Goal: Information Seeking & Learning: Find specific page/section

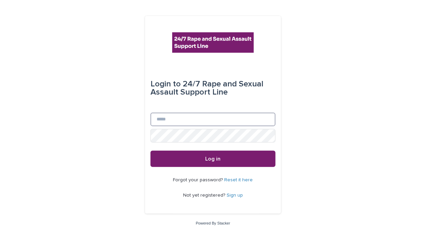
click at [181, 115] on input "Email" at bounding box center [212, 119] width 125 height 14
type input "**********"
click at [150, 150] on button "Log in" at bounding box center [212, 158] width 125 height 16
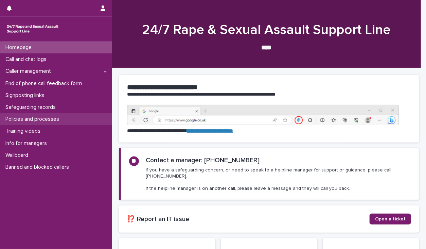
click at [38, 117] on p "Policies and processes" at bounding box center [34, 119] width 62 height 6
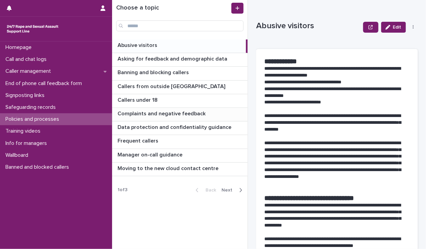
click at [150, 114] on p "Complaints and negative feedback" at bounding box center [162, 113] width 89 height 8
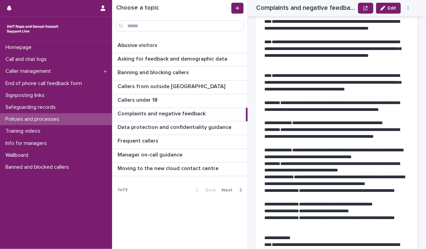
scroll to position [221, 0]
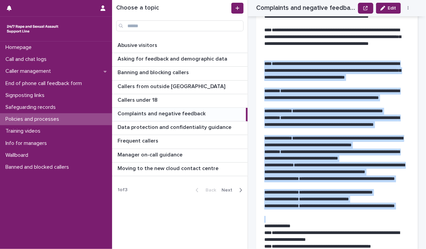
drag, startPoint x: 322, startPoint y: 218, endPoint x: 261, endPoint y: 63, distance: 166.2
click at [261, 63] on div "**********" at bounding box center [337, 155] width 162 height 631
copy div "**********"
click at [31, 59] on p "Call and chat logs" at bounding box center [27, 59] width 49 height 6
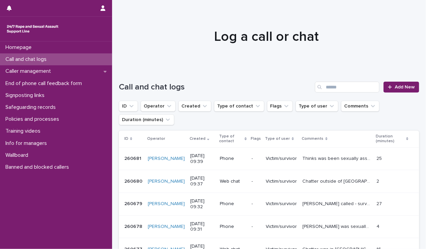
click at [329, 159] on p "Thinks was been sexually assaulted by his ex-partner as he lied to have used a …" at bounding box center [338, 157] width 70 height 7
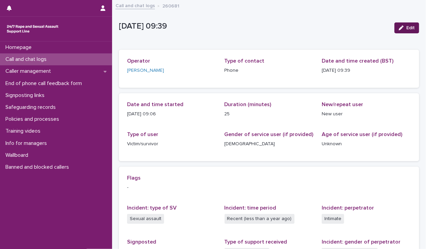
click at [406, 27] on span "Edit" at bounding box center [410, 27] width 8 height 5
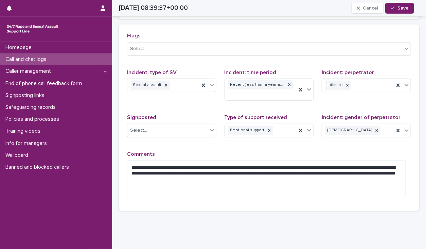
scroll to position [177, 0]
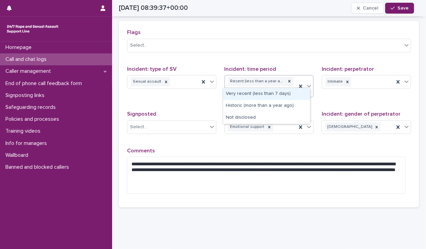
click at [307, 83] on icon at bounding box center [309, 86] width 7 height 7
click at [293, 54] on div "Flags Select..." at bounding box center [269, 43] width 284 height 28
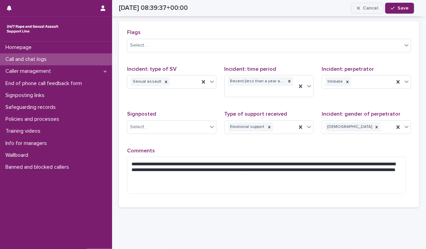
click at [372, 6] on span "Cancel" at bounding box center [370, 8] width 15 height 5
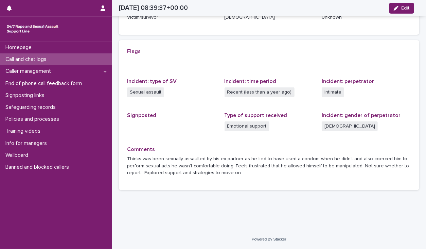
scroll to position [133, 0]
click at [22, 46] on p "Homepage" at bounding box center [20, 47] width 34 height 6
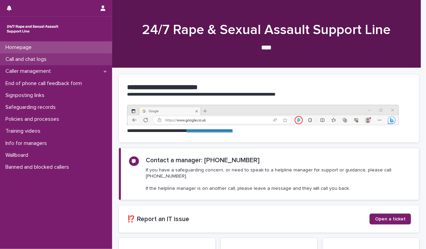
click at [30, 60] on p "Call and chat logs" at bounding box center [27, 59] width 49 height 6
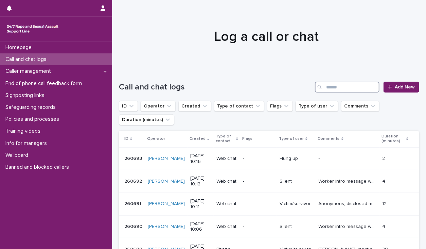
click at [341, 84] on input "Search" at bounding box center [347, 87] width 65 height 11
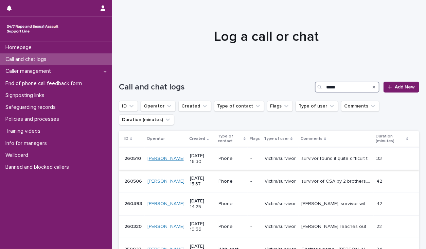
type input "*****"
click at [158, 158] on link "[PERSON_NAME]" at bounding box center [165, 159] width 37 height 6
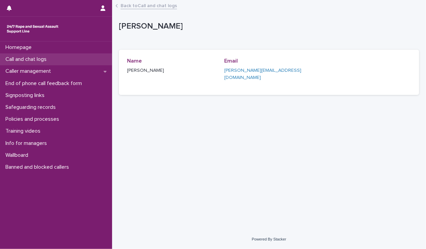
click at [40, 61] on p "Call and chat logs" at bounding box center [27, 59] width 49 height 6
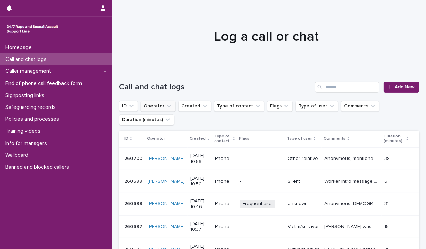
click at [168, 107] on icon "Operator" at bounding box center [169, 106] width 7 height 7
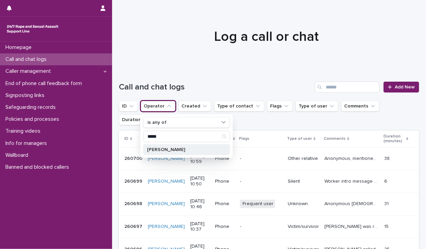
type input "*****"
click at [167, 148] on p "[PERSON_NAME]" at bounding box center [183, 149] width 72 height 5
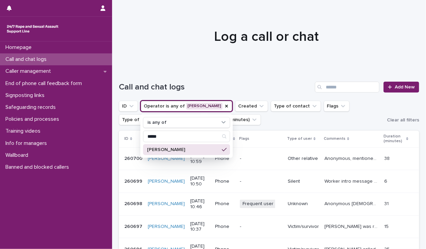
click at [191, 20] on div at bounding box center [266, 34] width 309 height 68
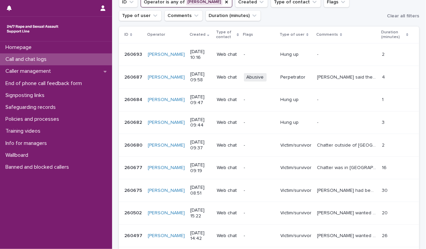
scroll to position [201, 0]
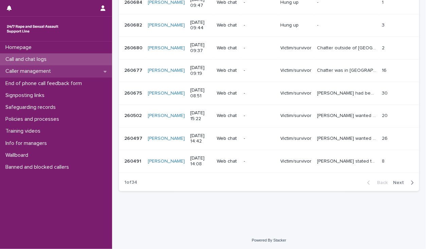
click at [44, 73] on p "Caller management" at bounding box center [30, 71] width 54 height 6
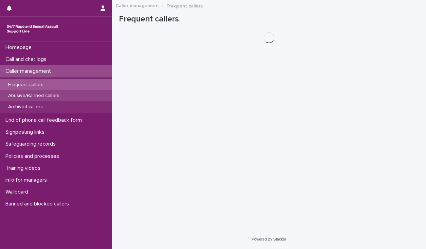
click at [42, 97] on p "Abusive/Banned callers" at bounding box center [34, 96] width 62 height 6
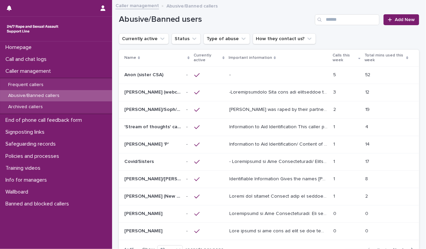
click at [273, 73] on p at bounding box center [278, 75] width 99 height 6
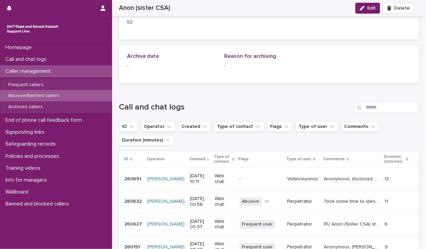
scroll to position [803, 0]
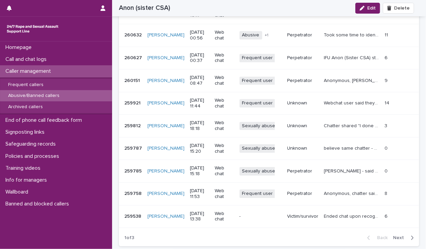
click at [393, 240] on span "Next" at bounding box center [400, 237] width 15 height 5
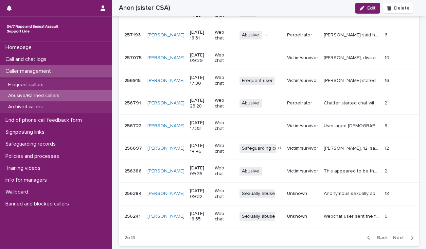
click at [393, 240] on span "Next" at bounding box center [400, 237] width 15 height 5
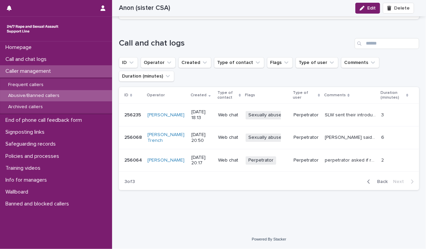
scroll to position [700, 0]
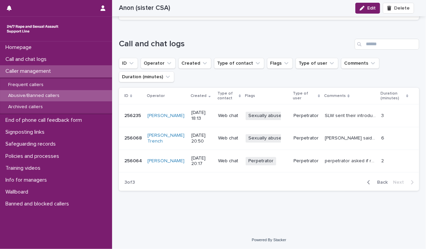
click at [375, 183] on span "Back" at bounding box center [380, 182] width 15 height 5
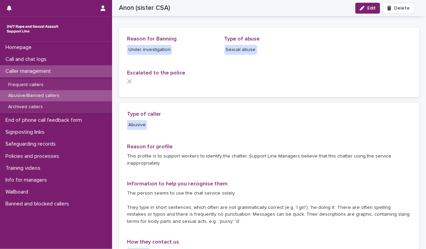
scroll to position [18, 0]
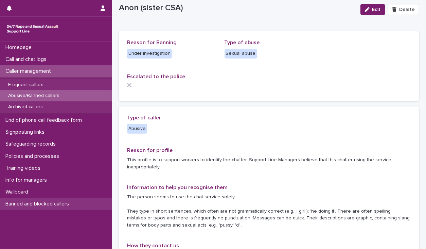
click at [63, 202] on p "Banned and blocked callers" at bounding box center [39, 203] width 72 height 6
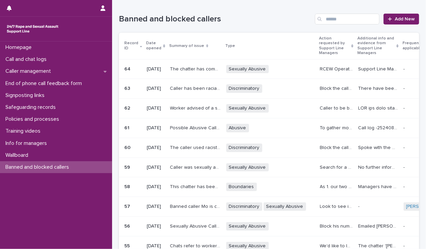
click at [194, 69] on p "The chatter has come through multiple times on [DATE] and [DATE] - [DATE] each …" at bounding box center [196, 68] width 52 height 7
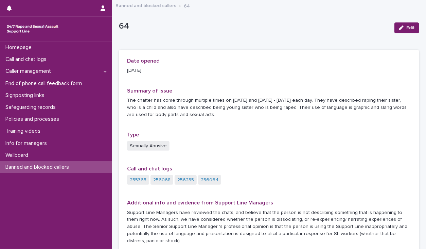
click at [360, 139] on div "Type Sexually Abusive" at bounding box center [269, 144] width 284 height 26
